Goal: Transaction & Acquisition: Book appointment/travel/reservation

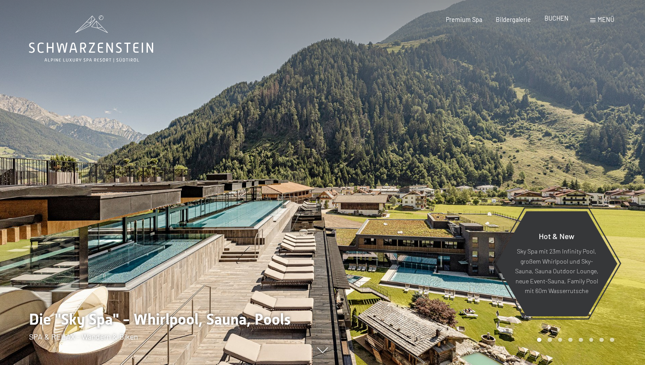
click at [559, 22] on div "BUCHEN" at bounding box center [556, 18] width 24 height 9
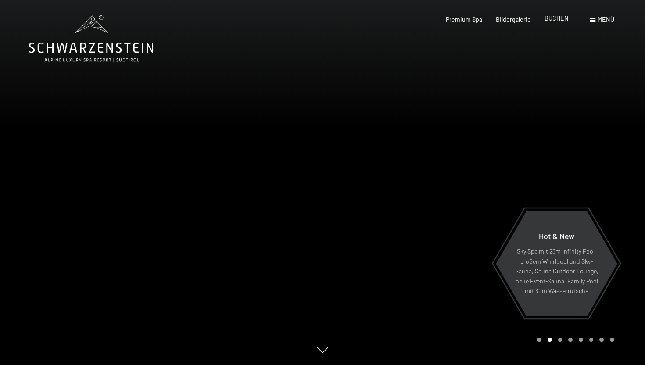
click at [554, 18] on span "BUCHEN" at bounding box center [556, 17] width 24 height 7
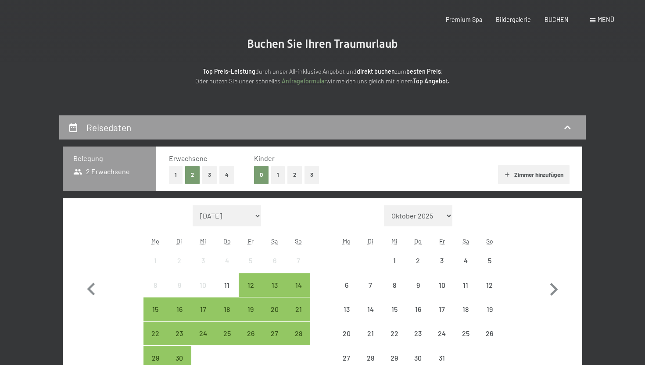
scroll to position [164, 0]
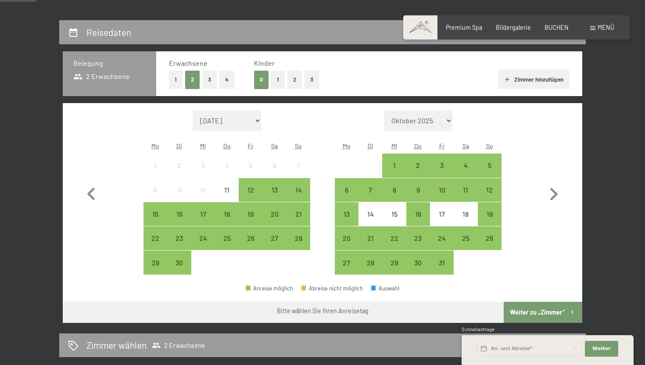
click at [289, 85] on button "2" at bounding box center [294, 80] width 14 height 18
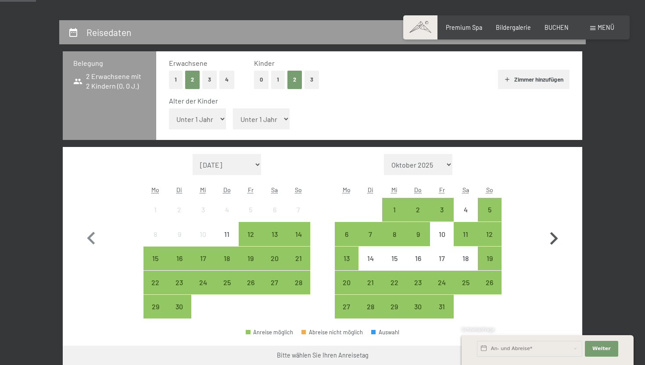
click at [558, 242] on icon "button" at bounding box center [553, 238] width 25 height 25
select select "[DATE]"
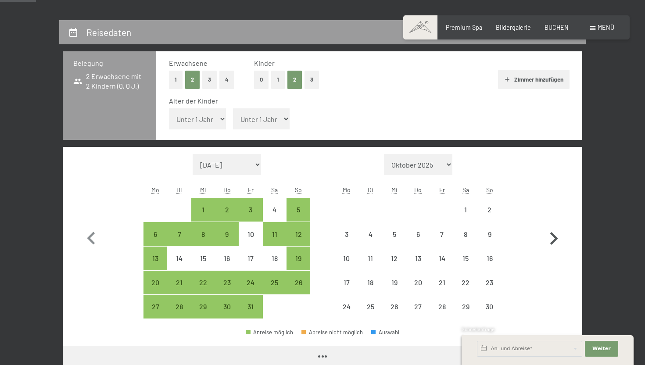
click at [558, 242] on icon "button" at bounding box center [553, 238] width 25 height 25
select select "[DATE]"
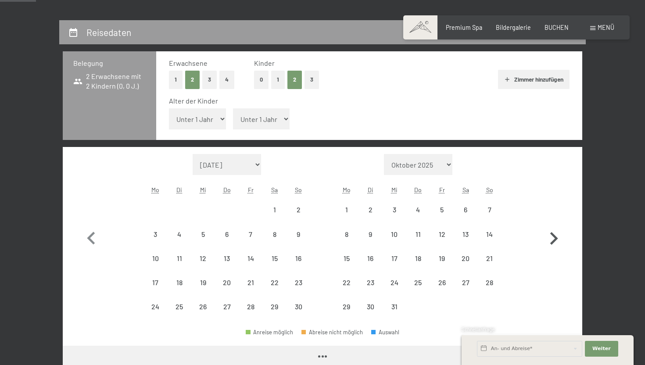
select select "[DATE]"
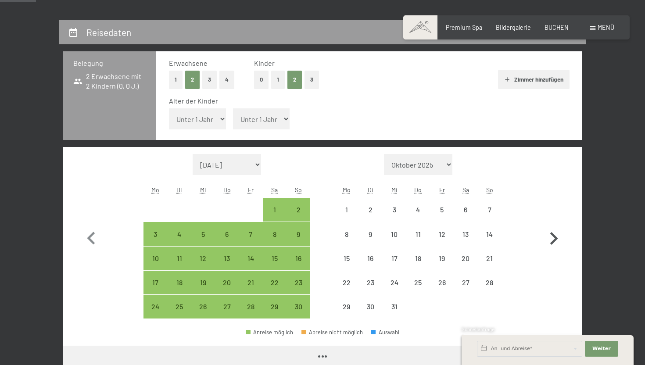
click at [558, 242] on icon "button" at bounding box center [553, 238] width 25 height 25
select select "[DATE]"
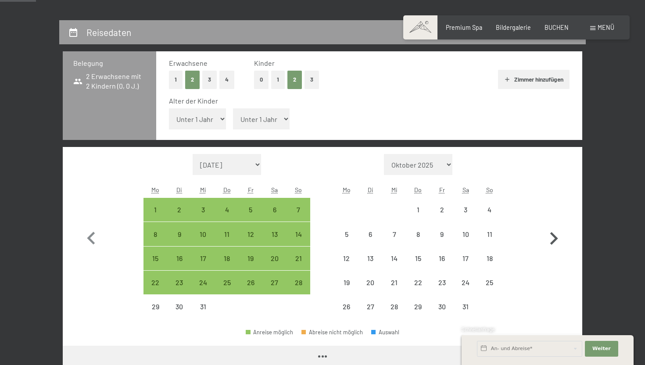
select select "[DATE]"
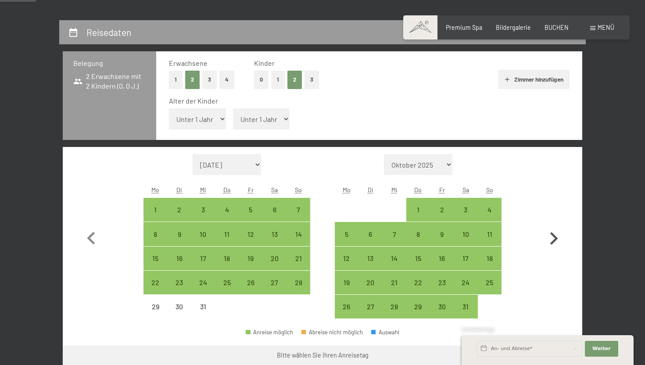
click at [558, 242] on icon "button" at bounding box center [553, 238] width 25 height 25
select select "[DATE]"
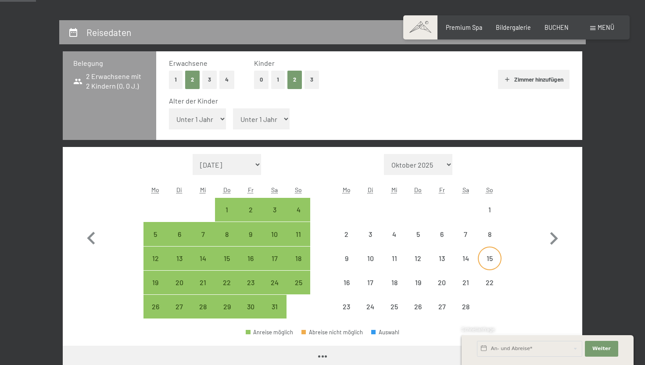
select select "[DATE]"
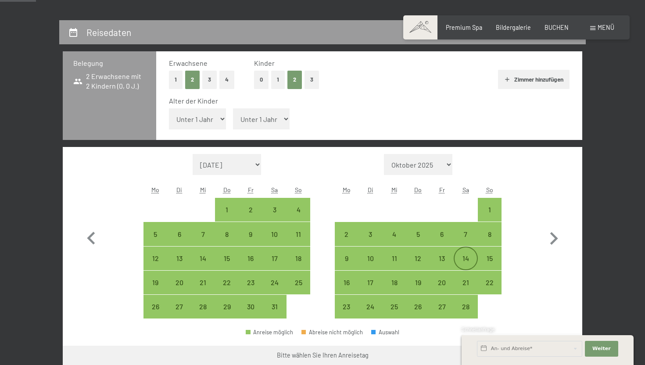
click at [469, 259] on div "14" at bounding box center [465, 266] width 22 height 22
select select "[DATE]"
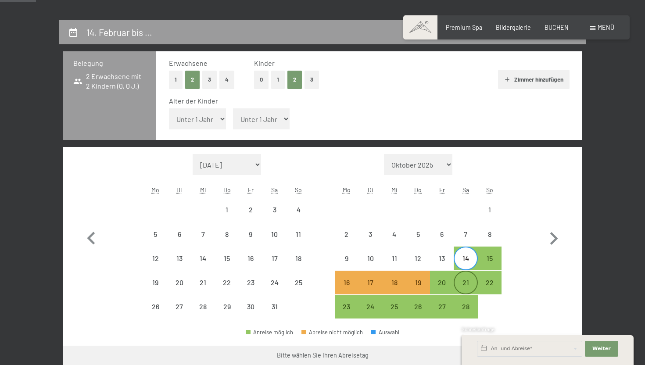
click at [466, 279] on div "21" at bounding box center [465, 290] width 22 height 22
select select "[DATE]"
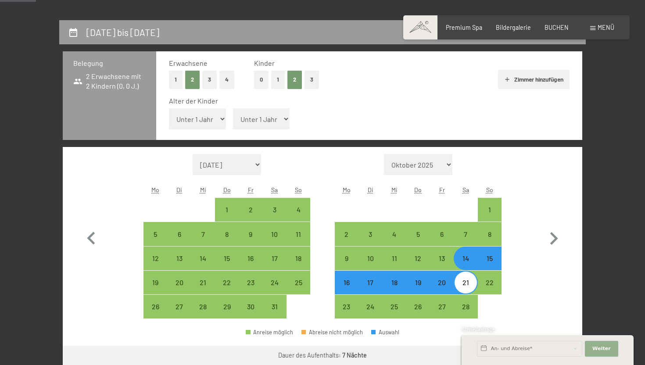
click at [603, 348] on span "Weiter" at bounding box center [601, 348] width 18 height 7
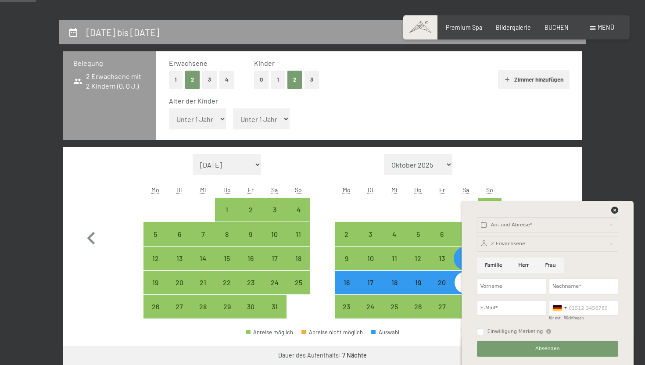
click at [490, 264] on input "Familie" at bounding box center [493, 265] width 33 height 16
radio input "true"
click at [609, 208] on div at bounding box center [547, 212] width 144 height 11
click at [612, 211] on icon at bounding box center [614, 210] width 7 height 7
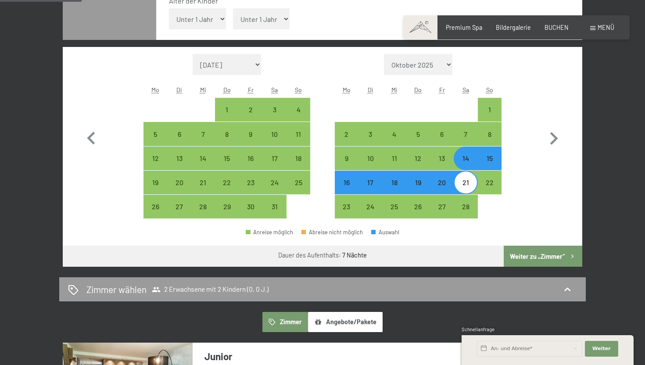
click at [527, 256] on button "Weiter zu „Zimmer“" at bounding box center [543, 256] width 79 height 21
select select "[DATE]"
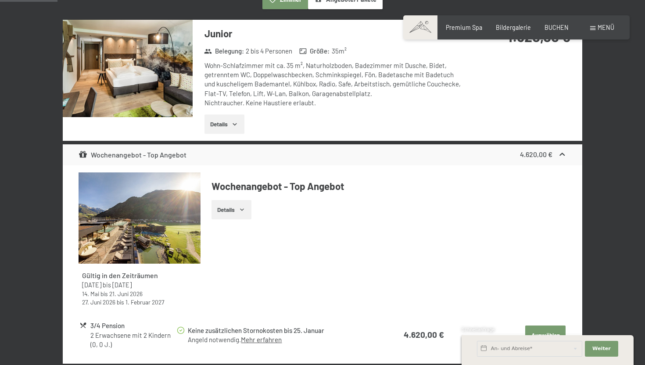
scroll to position [184, 0]
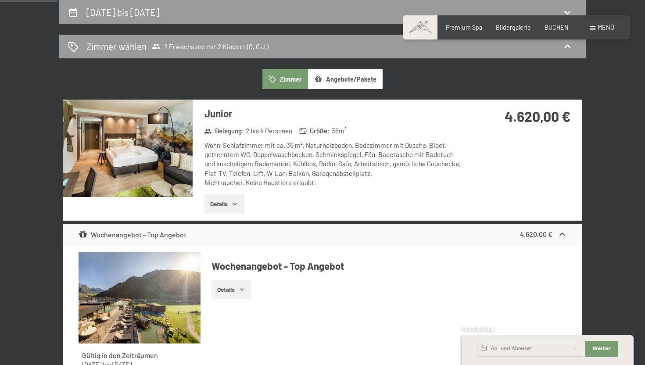
click at [215, 202] on button "Details" at bounding box center [224, 203] width 40 height 19
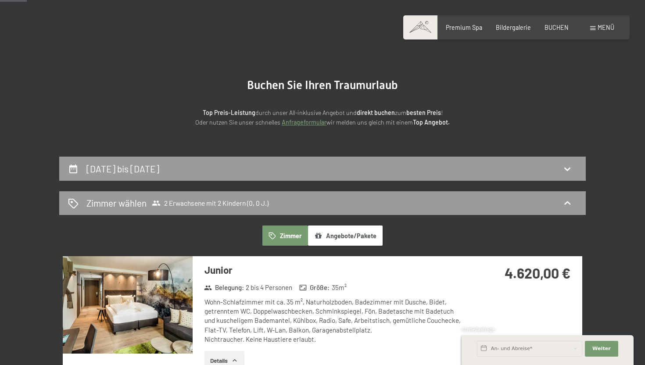
scroll to position [0, 0]
